Goal: Find contact information: Find contact information

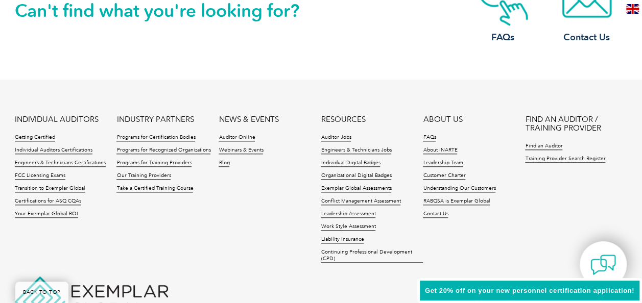
scroll to position [2498, 0]
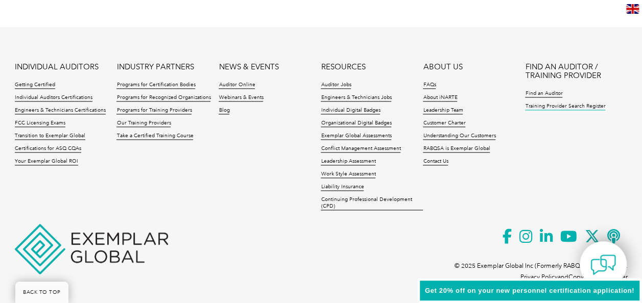
click at [580, 105] on link "Training Provider Search Register" at bounding box center [565, 106] width 80 height 7
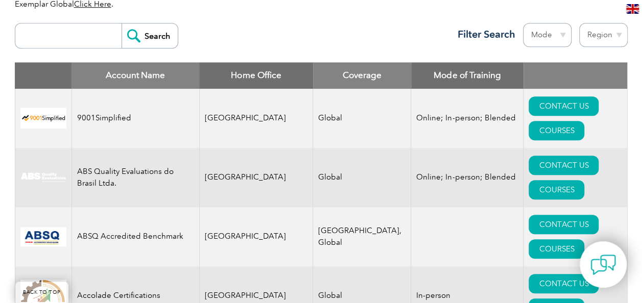
scroll to position [385, 0]
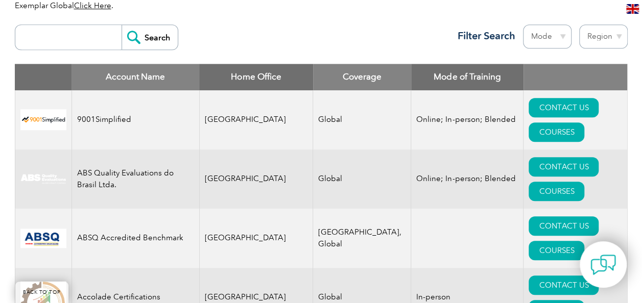
click at [75, 46] on input "search" at bounding box center [70, 37] width 101 height 25
type input "SQC"
click at [161, 38] on input "Search" at bounding box center [150, 37] width 56 height 25
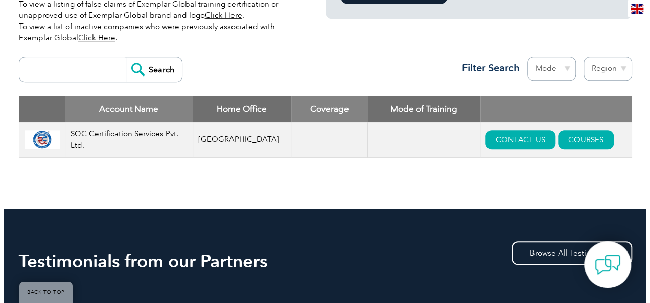
scroll to position [355, 0]
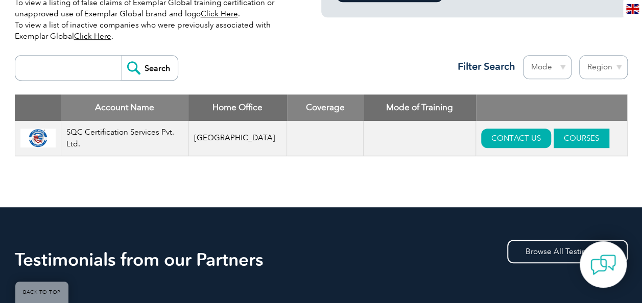
click at [574, 135] on link "COURSES" at bounding box center [582, 138] width 56 height 19
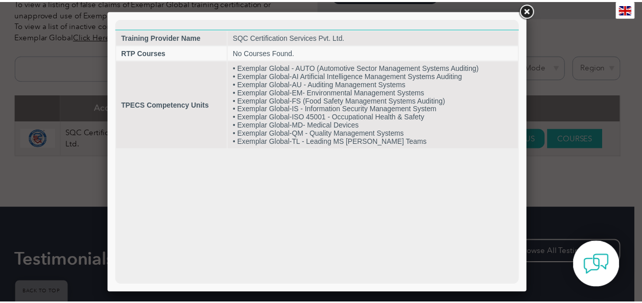
scroll to position [0, 0]
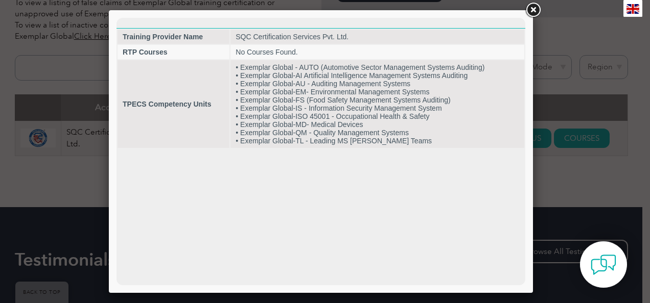
click at [533, 6] on link at bounding box center [533, 10] width 18 height 18
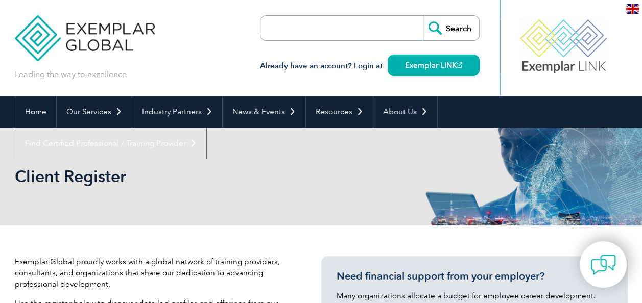
click at [54, 40] on img at bounding box center [85, 30] width 140 height 61
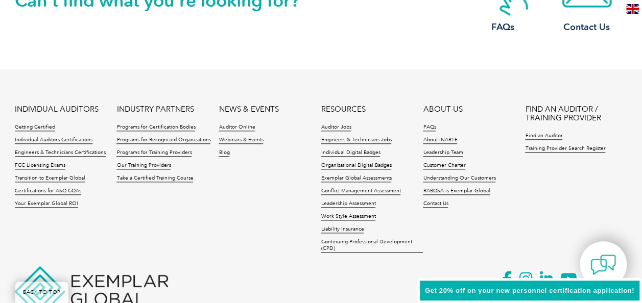
scroll to position [2498, 0]
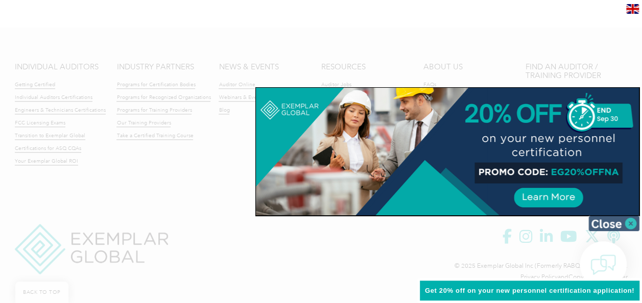
click at [628, 228] on img at bounding box center [613, 223] width 51 height 15
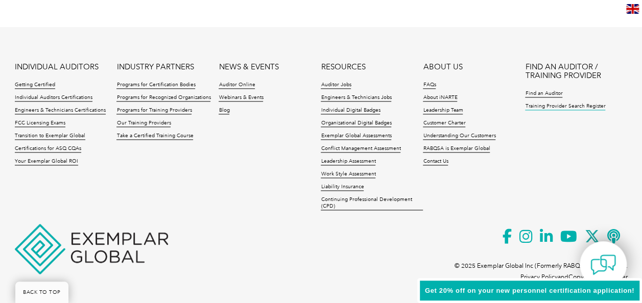
click at [580, 103] on link "Training Provider Search Register" at bounding box center [565, 106] width 80 height 7
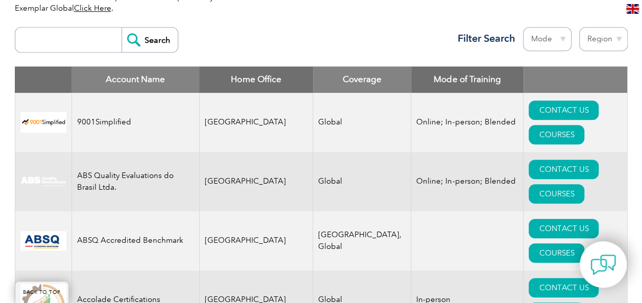
scroll to position [382, 0]
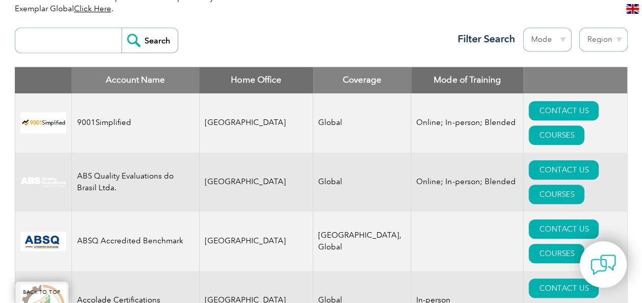
click at [84, 43] on input "search" at bounding box center [70, 40] width 101 height 25
type input "SQC"
click at [159, 40] on input "Search" at bounding box center [150, 40] width 56 height 25
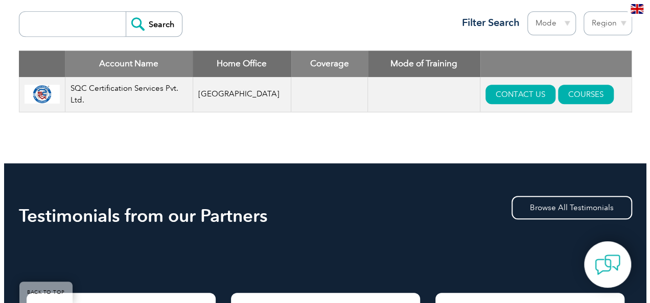
scroll to position [399, 0]
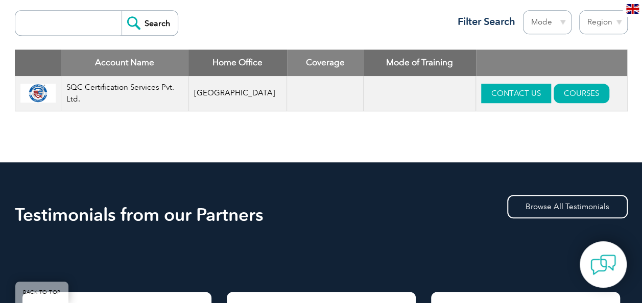
click at [489, 98] on link "CONTACT US" at bounding box center [516, 93] width 70 height 19
click at [559, 93] on link "COURSES" at bounding box center [582, 93] width 56 height 19
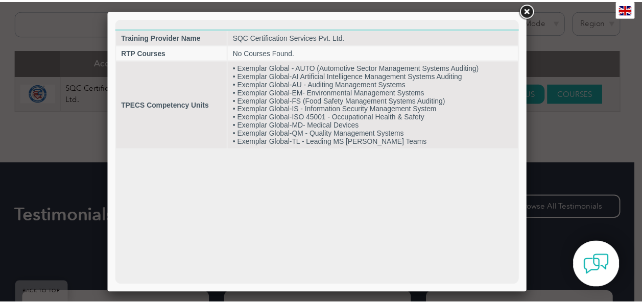
scroll to position [0, 0]
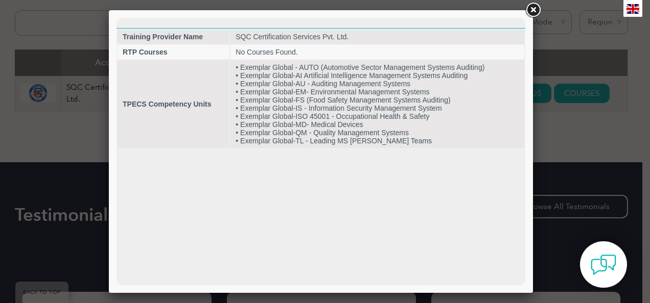
click at [533, 8] on link at bounding box center [533, 10] width 18 height 18
